Goal: Check status: Check status

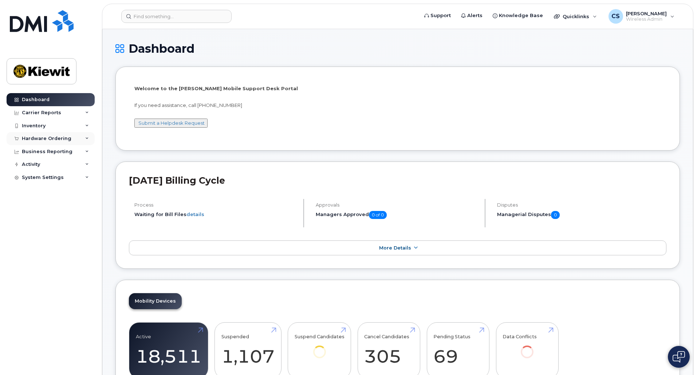
click at [37, 138] on div "Hardware Ordering" at bounding box center [47, 139] width 50 height 6
click at [38, 163] on div "Orders" at bounding box center [34, 166] width 18 height 7
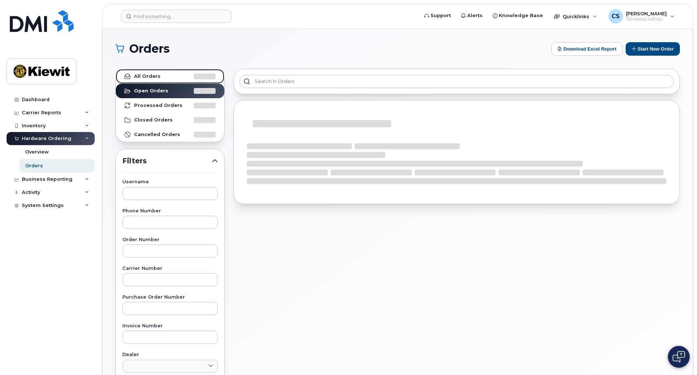
click at [171, 80] on link "All Orders" at bounding box center [170, 76] width 109 height 15
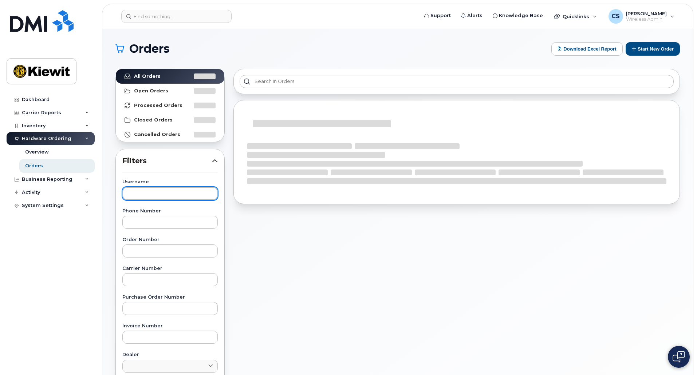
click at [154, 190] on input "text" at bounding box center [169, 193] width 95 height 13
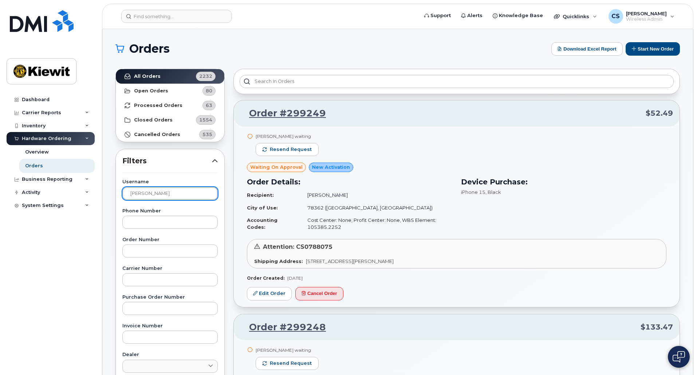
type input "[PERSON_NAME]"
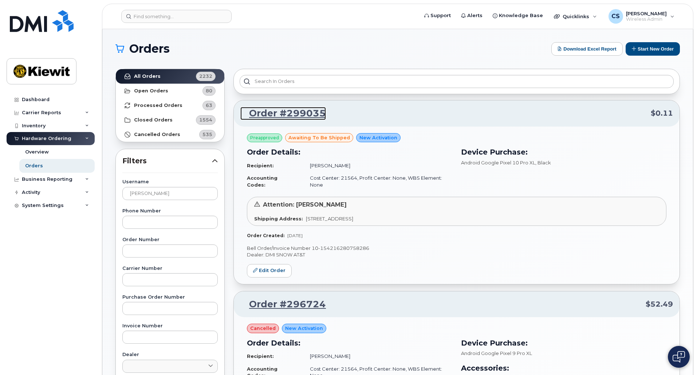
click at [308, 112] on link "Order #299035" at bounding box center [283, 113] width 86 height 13
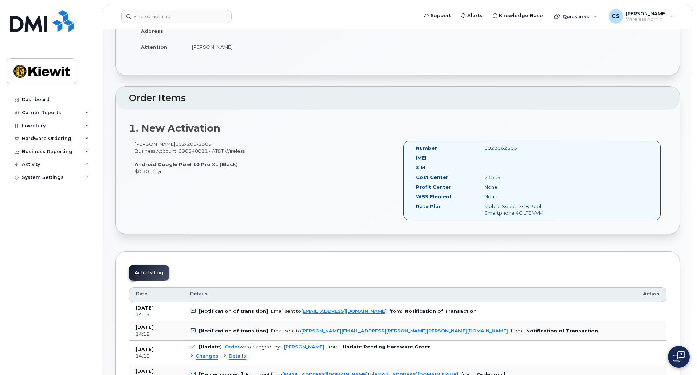
scroll to position [140, 0]
